Goal: Task Accomplishment & Management: Manage account settings

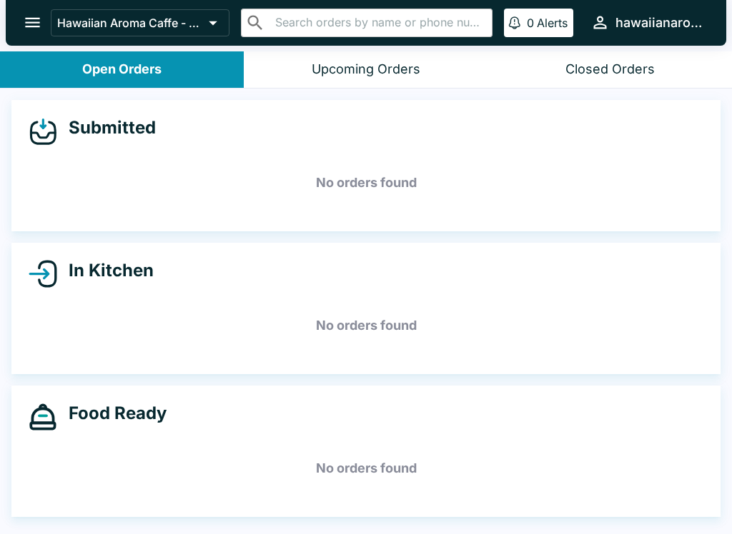
click at [28, 12] on button "open drawer" at bounding box center [32, 22] width 36 height 36
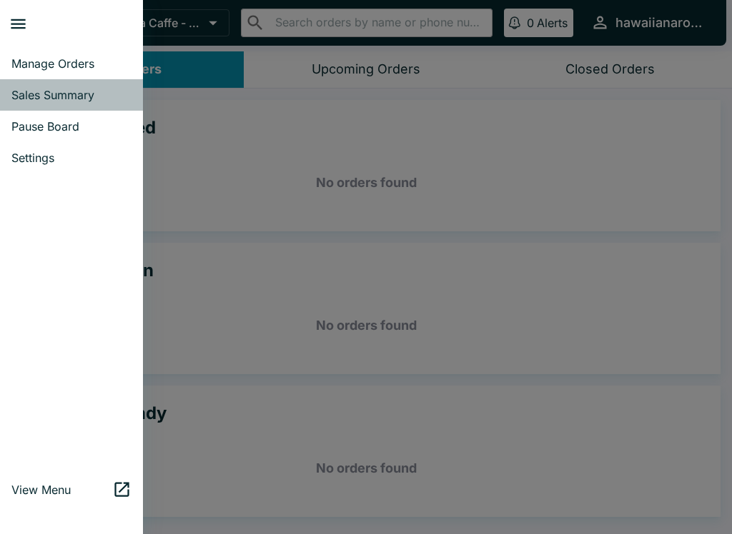
click at [84, 96] on span "Sales Summary" at bounding box center [71, 95] width 120 height 14
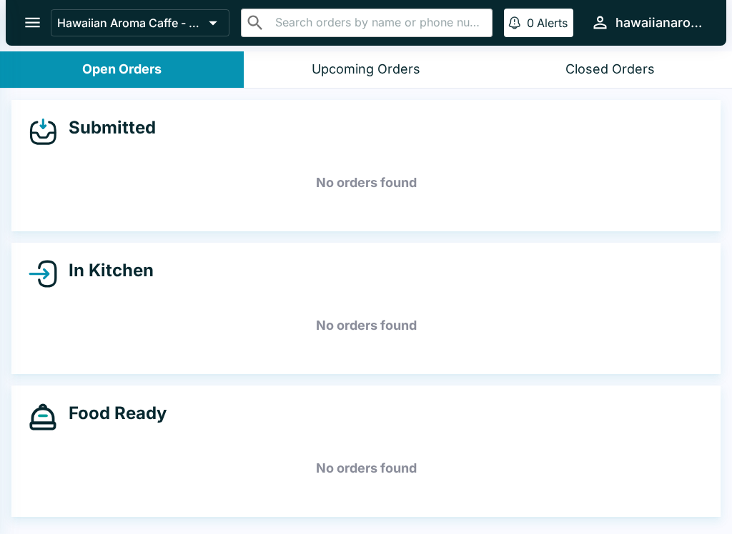
select select "03:00"
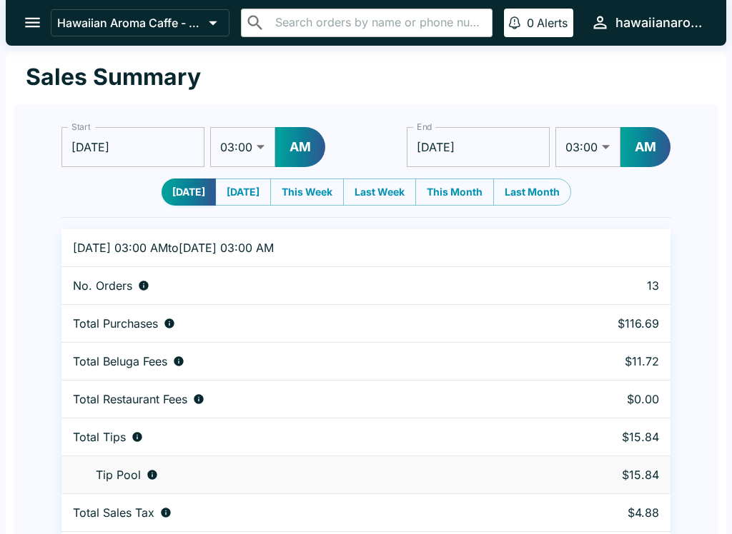
click at [232, 151] on select "01:00 01:30 02:00 02:30 03:00 03:30 04:00 04:30 05:00 05:30 06:00 06:30 07:00 0…" at bounding box center [242, 147] width 65 height 40
select select "01:00"
click at [298, 133] on button "AM" at bounding box center [300, 147] width 50 height 40
click at [519, 151] on input "[DATE]" at bounding box center [478, 147] width 143 height 40
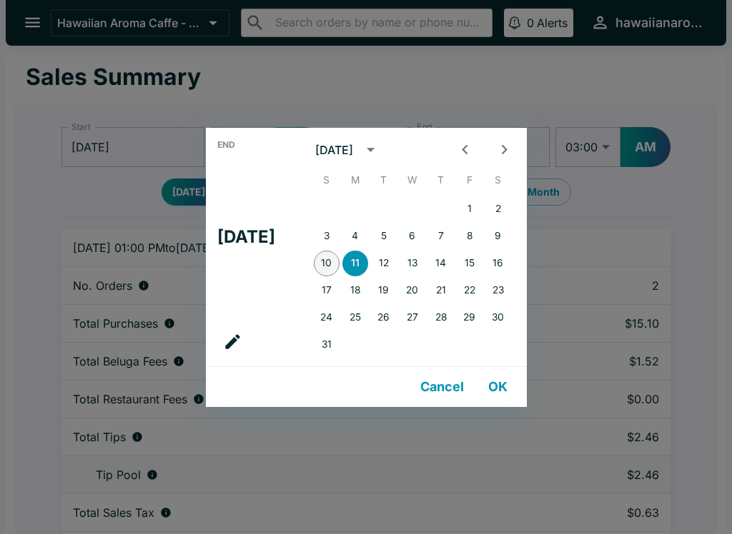
click at [337, 264] on button "10" at bounding box center [327, 264] width 26 height 26
type input "[DATE]"
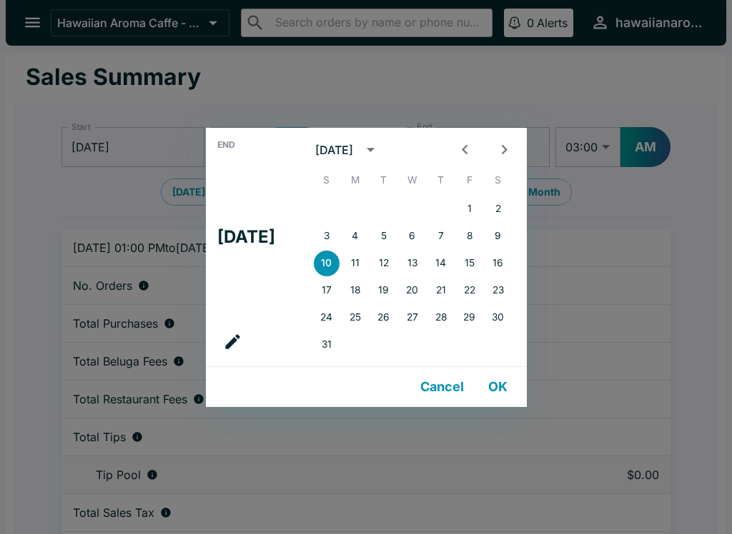
click at [618, 91] on div "End Sun, Aug [DATE] S M T W T F S 1 2 3 4 5 6 7 8 9 10 11 12 13 14 15 16 17 18 …" at bounding box center [366, 267] width 732 height 534
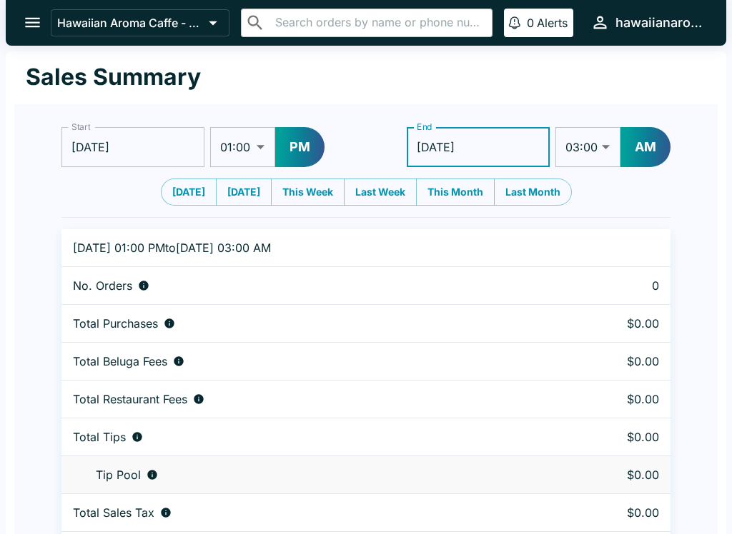
click at [592, 142] on select "01:00 01:30 02:00 02:30 03:00 03:30 04:00 04:30 05:00 05:30 06:00 06:30 07:00 0…" at bounding box center [587, 147] width 65 height 40
select select "09:00"
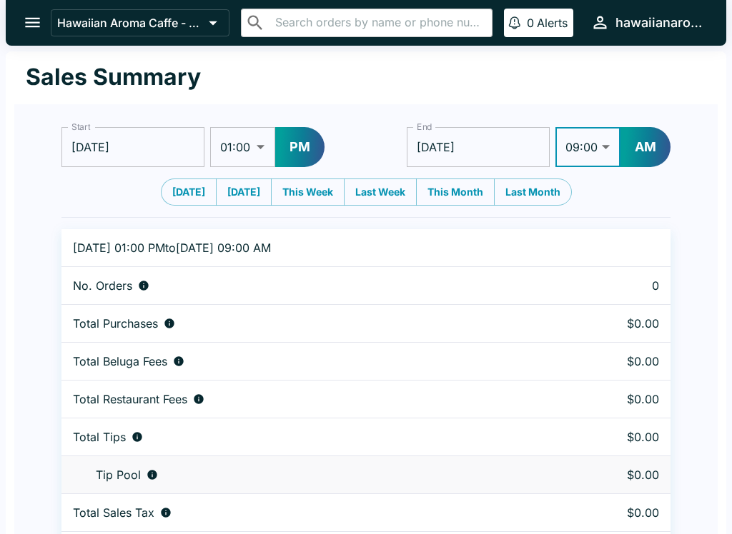
click at [637, 146] on button "AM" at bounding box center [645, 147] width 50 height 40
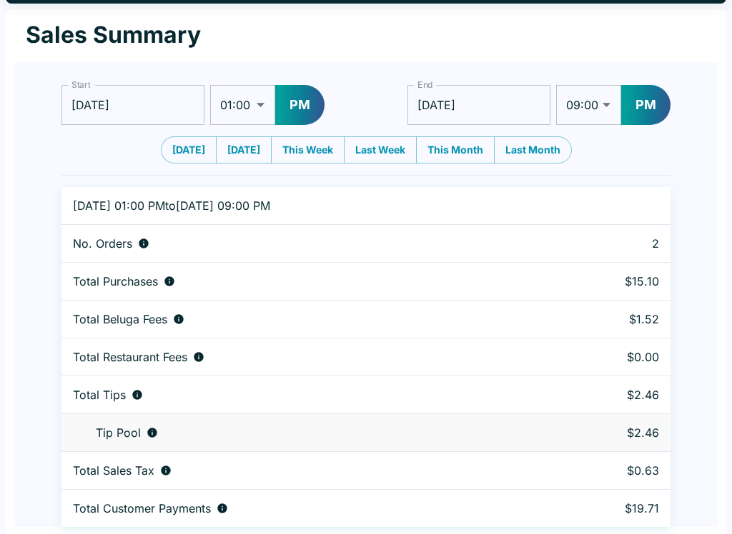
scroll to position [44, 0]
